Goal: Information Seeking & Learning: Learn about a topic

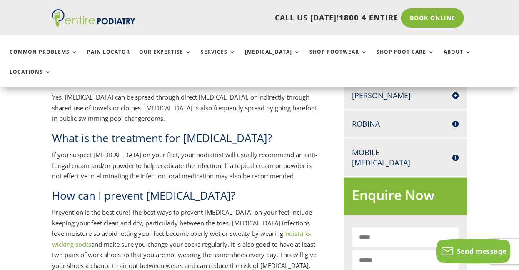
scroll to position [410, 0]
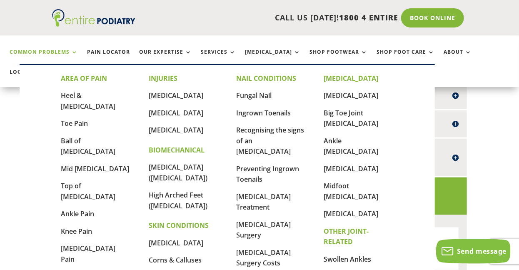
click at [72, 50] on link "Common Problems" at bounding box center [44, 58] width 68 height 18
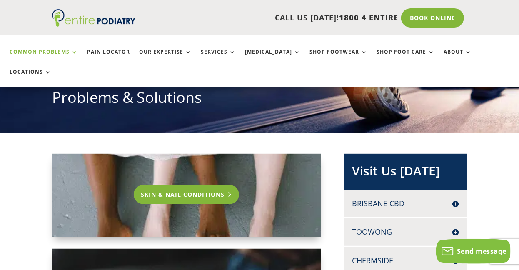
click at [197, 185] on link "Skin & Nail Conditions" at bounding box center [186, 194] width 105 height 19
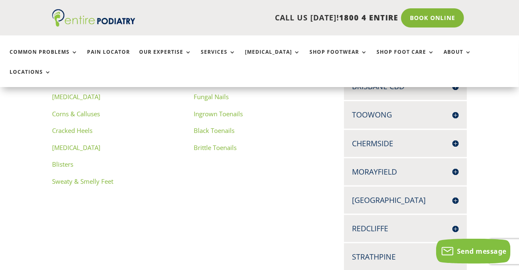
click at [58, 143] on link "[MEDICAL_DATA]" at bounding box center [76, 147] width 48 height 8
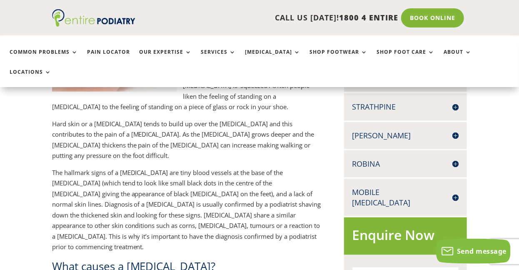
click at [143, 259] on h2 "What causes a plantar wart?" at bounding box center [186, 268] width 269 height 19
click at [125, 169] on p "The hallmark signs of a plantar wart are tiny blood vessels at the base of the …" at bounding box center [186, 212] width 269 height 91
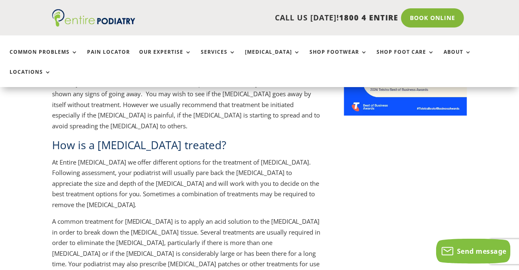
scroll to position [728, 0]
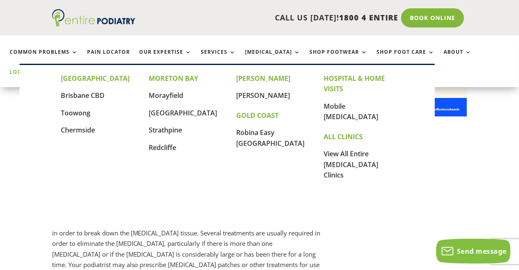
click at [51, 69] on link "Locations" at bounding box center [31, 78] width 42 height 18
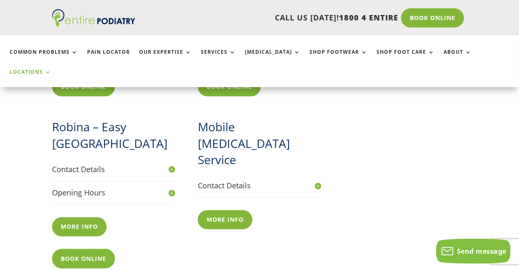
scroll to position [914, 0]
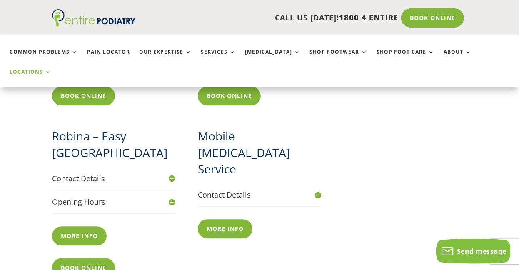
click at [170, 173] on h4 "Contact Details" at bounding box center [113, 178] width 123 height 10
